Goal: Use online tool/utility: Use online tool/utility

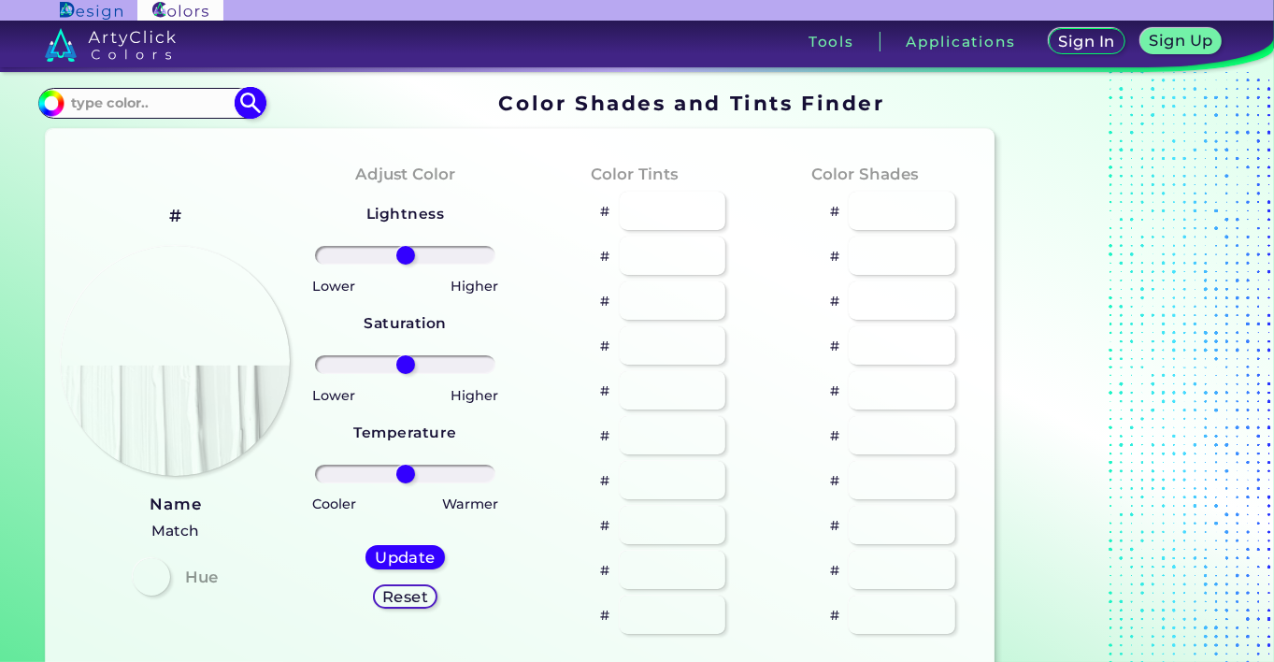
click at [100, 101] on input at bounding box center [151, 103] width 174 height 25
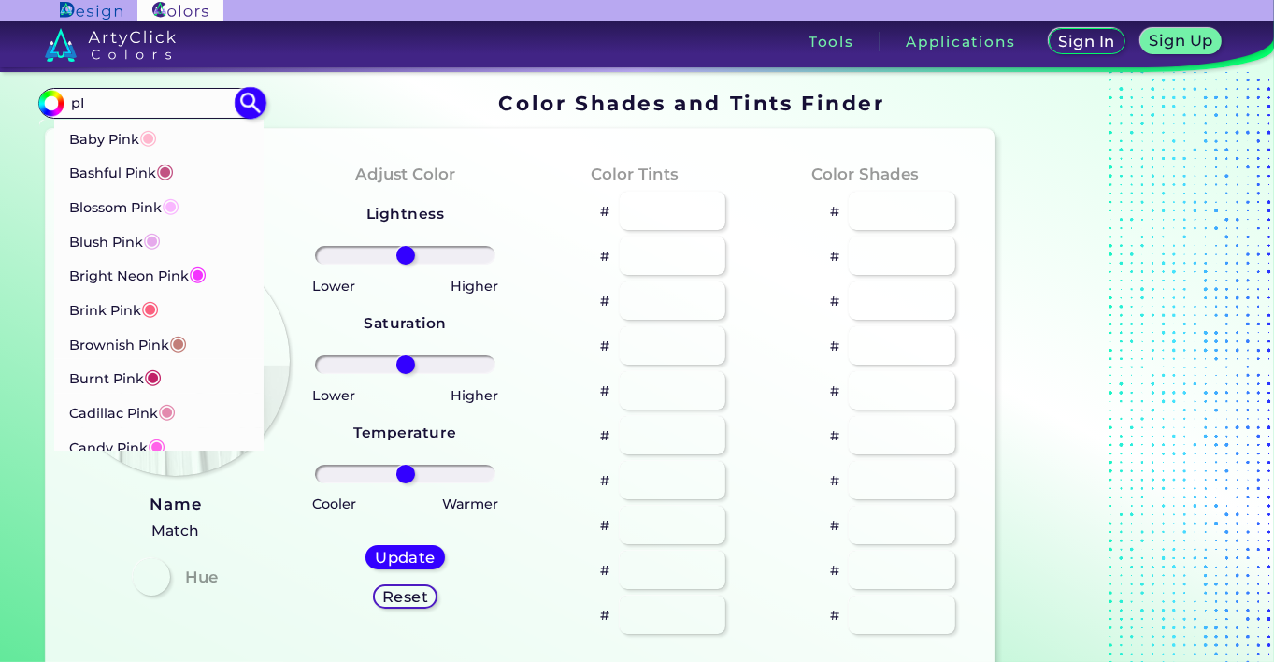
type input "p"
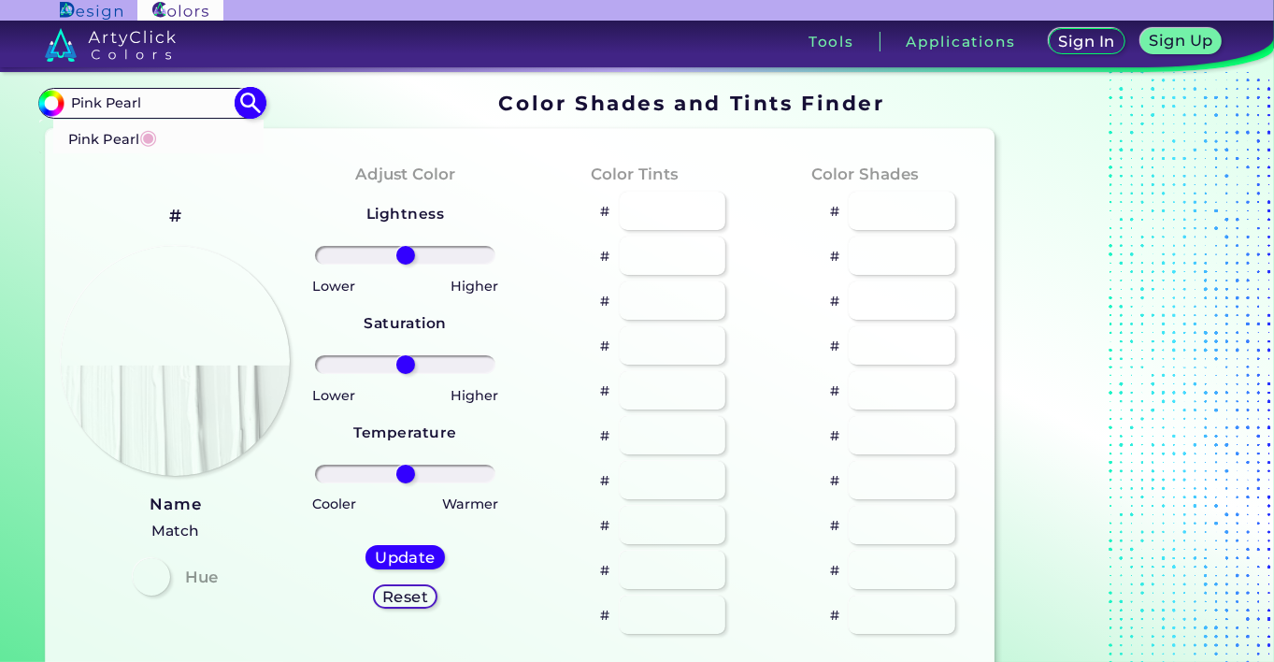
type input "Pink Pearl"
click at [150, 133] on span "◉" at bounding box center [148, 135] width 18 height 24
type input "#e7accf"
type input "#E7ACCF"
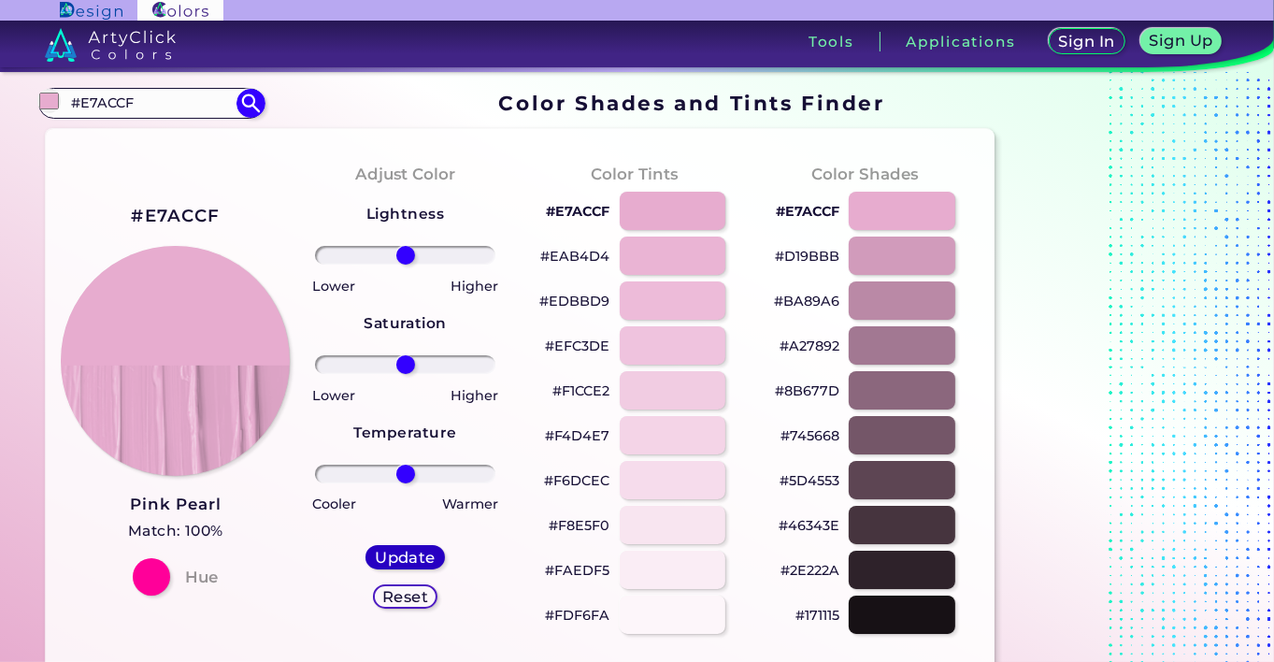
click at [413, 556] on h5 "Update" at bounding box center [406, 557] width 58 height 15
click at [413, 560] on h5 "Update" at bounding box center [406, 557] width 56 height 14
click at [413, 560] on h5 "Update" at bounding box center [405, 558] width 55 height 14
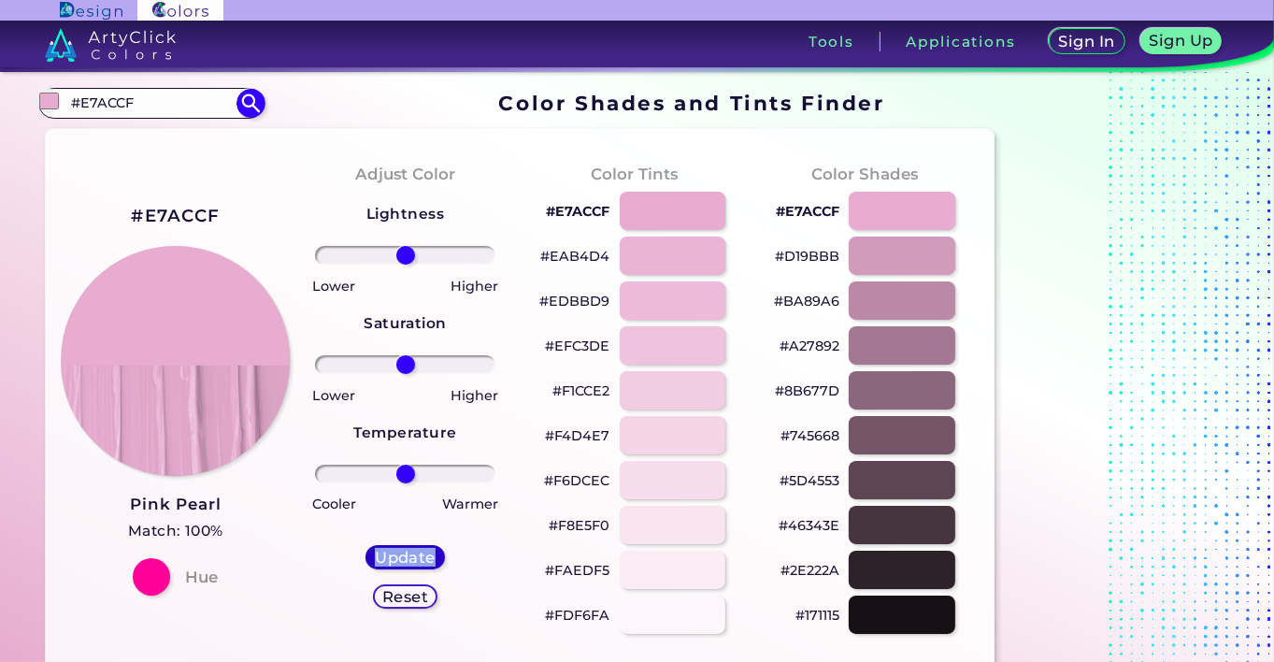
click at [413, 560] on h5 "Update" at bounding box center [406, 557] width 58 height 15
click at [413, 560] on h5 "Update" at bounding box center [405, 558] width 55 height 14
click at [413, 560] on h5 "Update" at bounding box center [406, 558] width 62 height 16
type input "#e7accf"
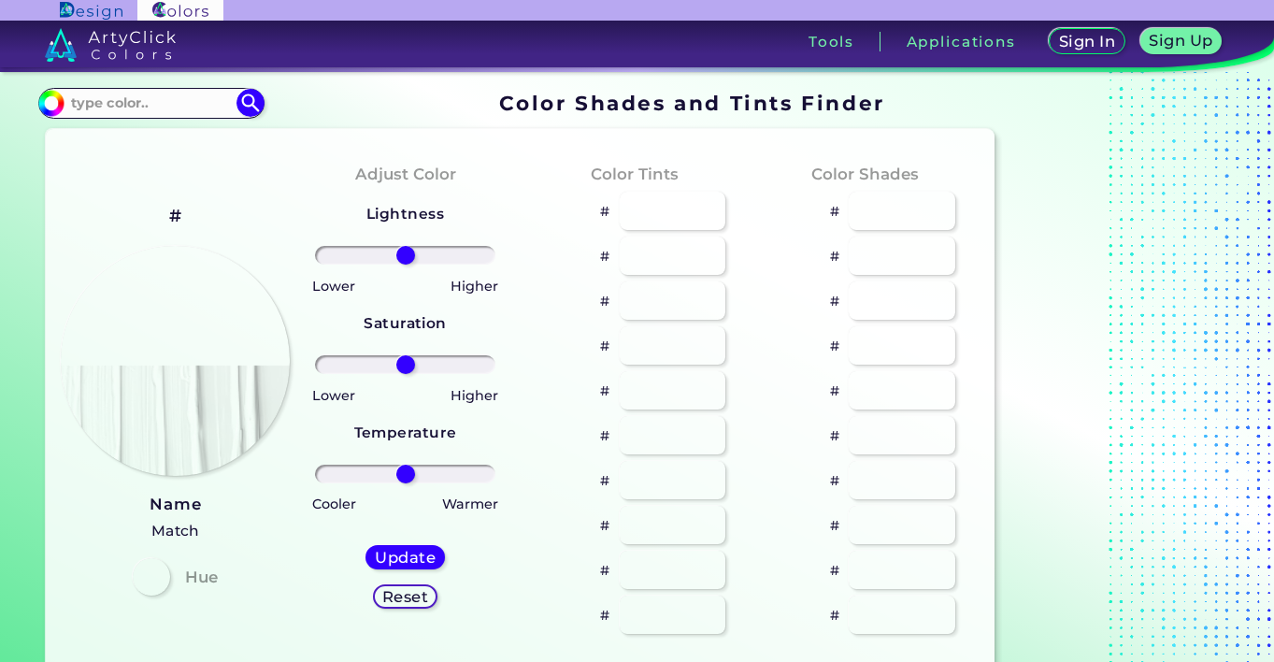
type input "#e7accf"
